Goal: Information Seeking & Learning: Learn about a topic

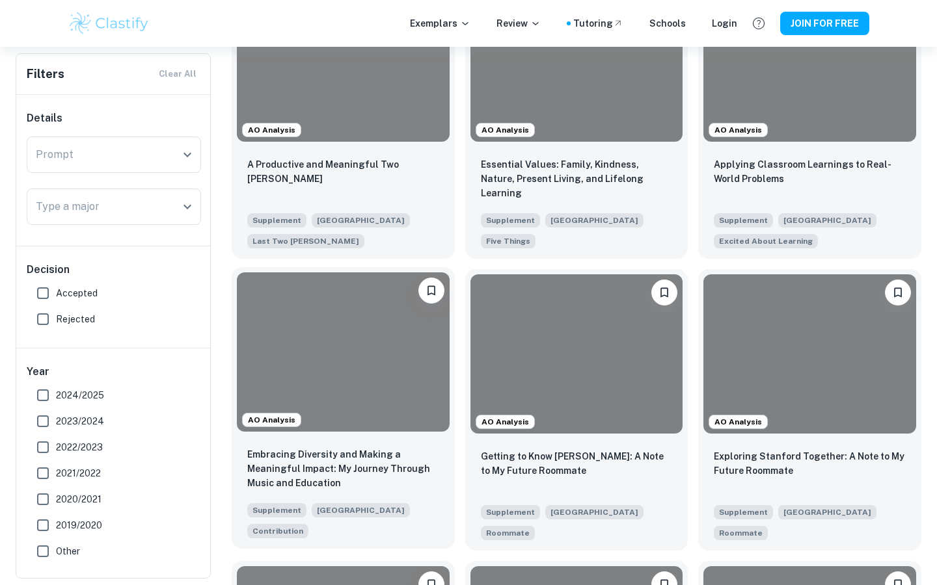
scroll to position [774, 0]
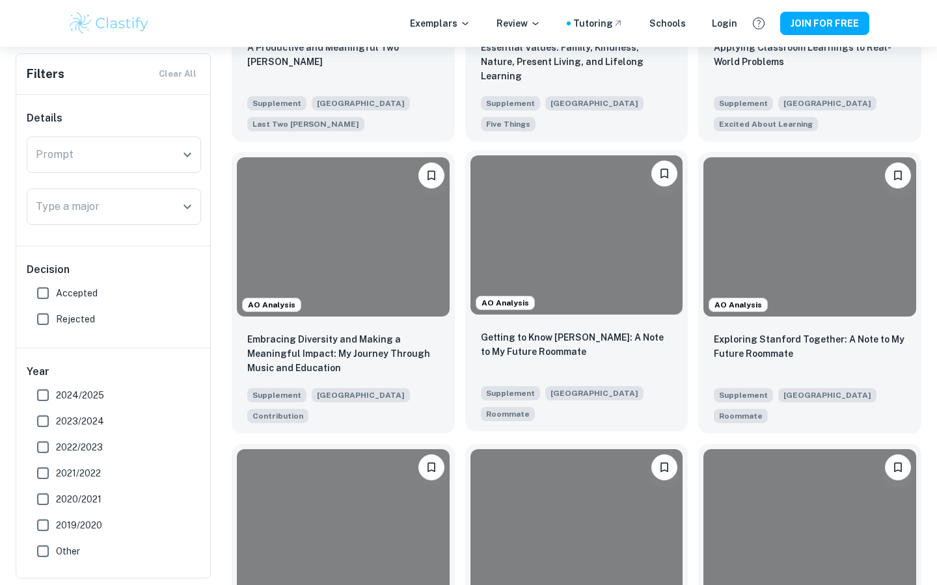
click at [561, 227] on div at bounding box center [576, 234] width 213 height 159
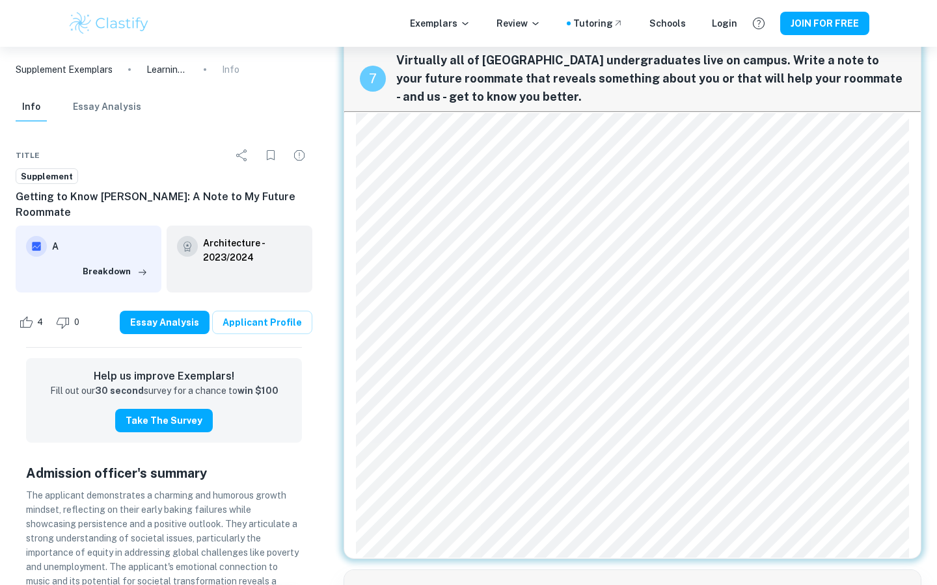
scroll to position [1445, 0]
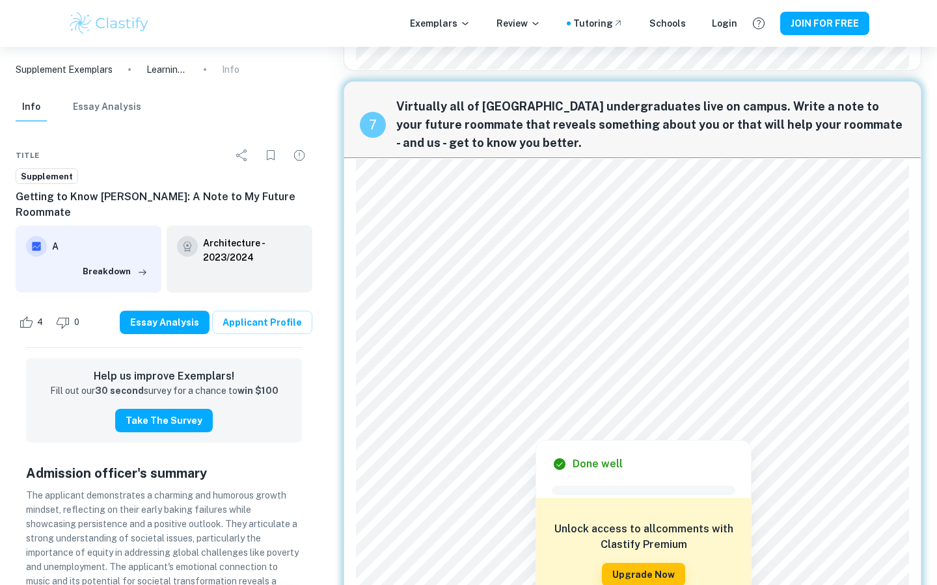
click at [422, 425] on div at bounding box center [535, 428] width 350 height 20
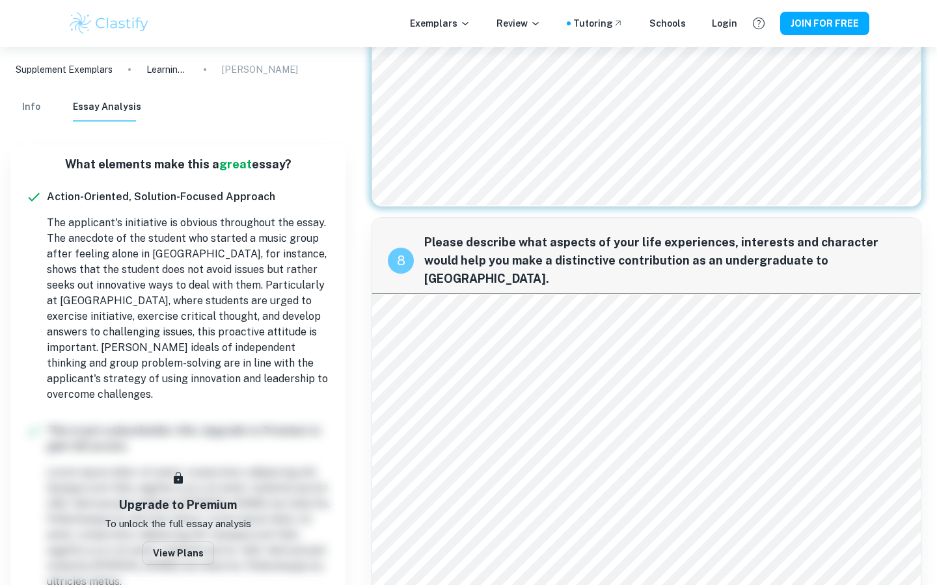
scroll to position [2046, 0]
